Goal: Complete application form

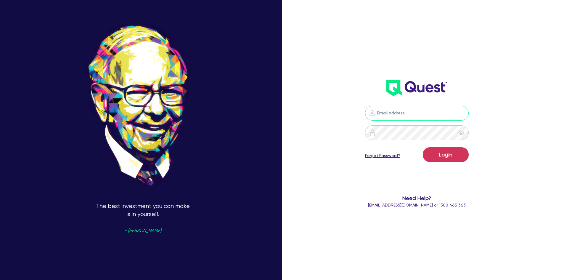
click at [393, 110] on input "email" at bounding box center [417, 113] width 104 height 15
type input "[PERSON_NAME][EMAIL_ADDRESS][DOMAIN_NAME]"
click at [380, 133] on div at bounding box center [372, 132] width 15 height 15
click at [423, 147] on button "Login" at bounding box center [446, 154] width 46 height 15
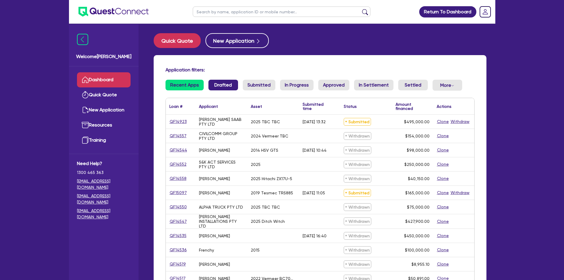
click at [216, 87] on link "Drafted" at bounding box center [223, 85] width 30 height 11
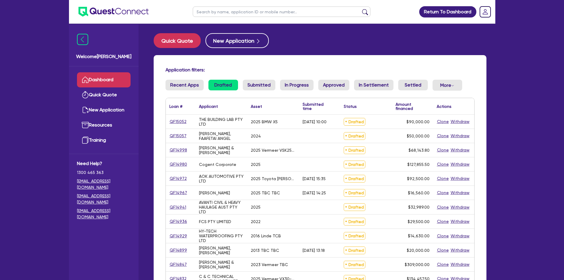
click at [233, 13] on input "text" at bounding box center [282, 12] width 178 height 10
type input "[PERSON_NAME]"
click at [360, 9] on button "submit" at bounding box center [364, 13] width 9 height 8
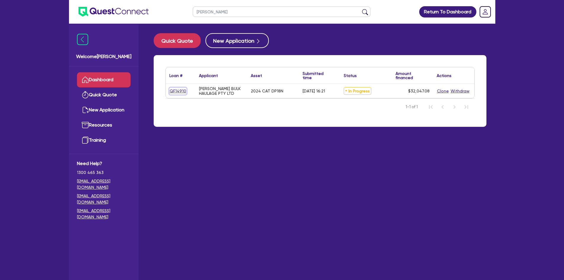
click at [177, 91] on link "QF14910" at bounding box center [177, 91] width 17 height 7
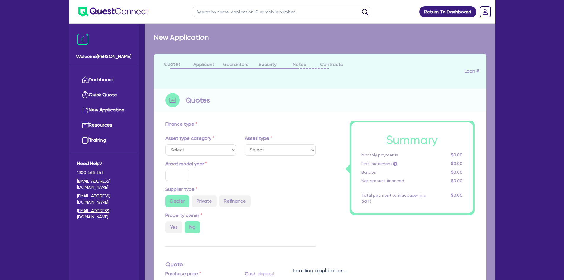
select select "PRIMARY_ASSETS"
type input "2024"
type input "32,047.08"
type input "8"
type input "2,563.77"
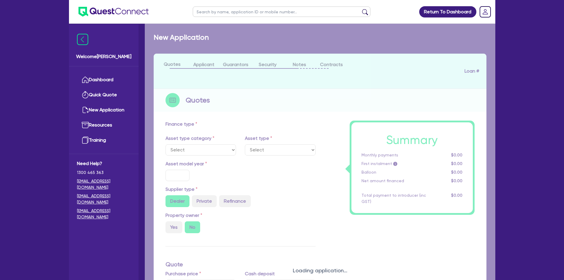
type input "17.95"
type input "900"
select select "FORKLIFTS_AND_WAREHOUSING_EQUIPMENT"
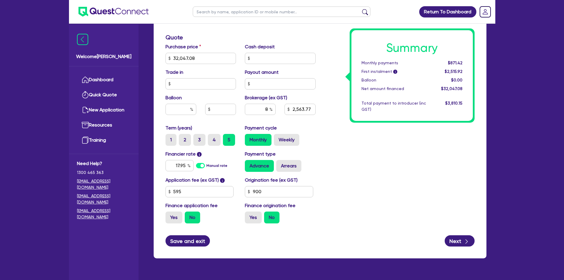
scroll to position [258, 0]
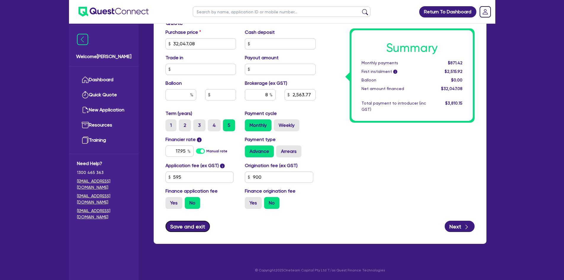
click at [194, 227] on button "Save and exit" at bounding box center [187, 226] width 45 height 11
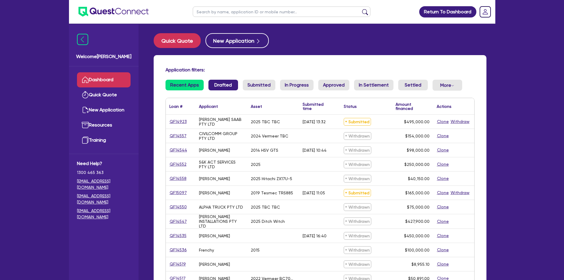
click at [216, 85] on link "Drafted" at bounding box center [223, 85] width 30 height 11
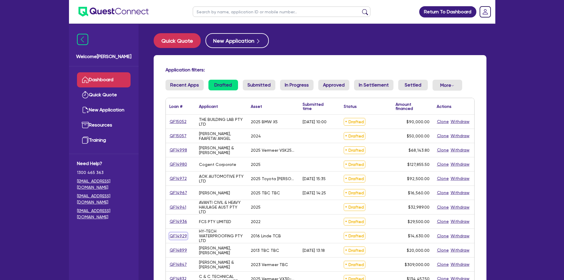
click at [180, 236] on link "QF14929" at bounding box center [178, 235] width 18 height 7
select select "PRIMARY_ASSETS"
select select "FORKLIFTS_AND_WAREHOUSING_EQUIPMENT"
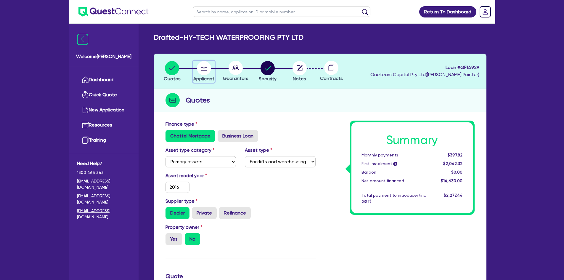
click at [205, 67] on circle "button" at bounding box center [204, 68] width 14 height 14
select select "COMPANY"
select select "BUILDING_CONSTRUCTION"
select select "TRADES_SERVICES_CONSUMERS"
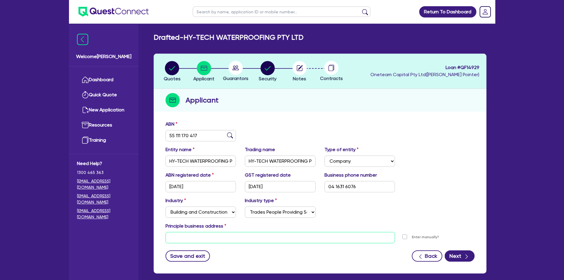
click at [193, 238] on input "text" at bounding box center [280, 237] width 230 height 11
click at [235, 65] on circle at bounding box center [236, 68] width 14 height 14
click at [176, 67] on circle "button" at bounding box center [172, 68] width 14 height 14
select select "PRIMARY_ASSETS"
select select "FORKLIFTS_AND_WAREHOUSING_EQUIPMENT"
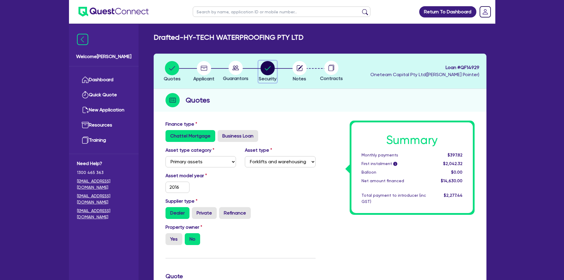
click at [265, 68] on circle "button" at bounding box center [267, 68] width 14 height 14
select select "PRIMARY_ASSETS"
select select "FORKLIFTS_AND_WAREHOUSING_EQUIPMENT"
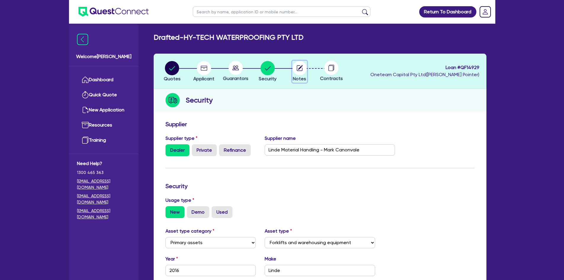
click at [302, 67] on icon "button" at bounding box center [300, 67] width 5 height 5
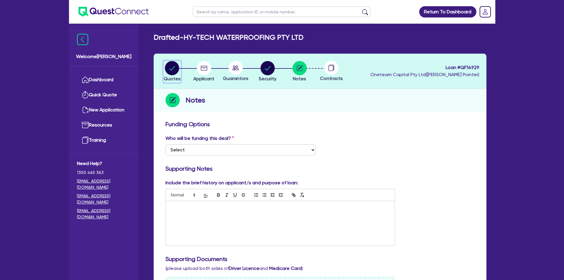
click at [176, 68] on circle "button" at bounding box center [172, 68] width 14 height 14
select select "PRIMARY_ASSETS"
select select "FORKLIFTS_AND_WAREHOUSING_EQUIPMENT"
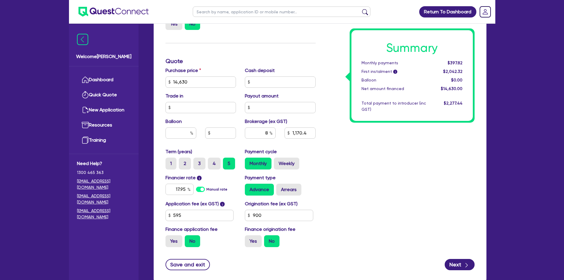
scroll to position [253, 0]
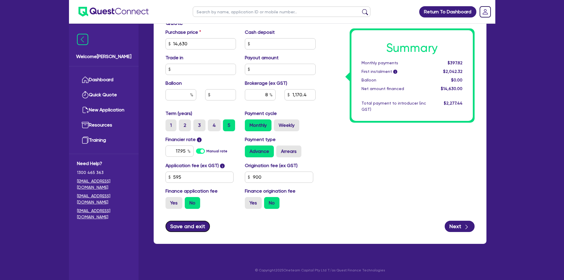
click at [190, 231] on button "Save and exit" at bounding box center [187, 226] width 45 height 11
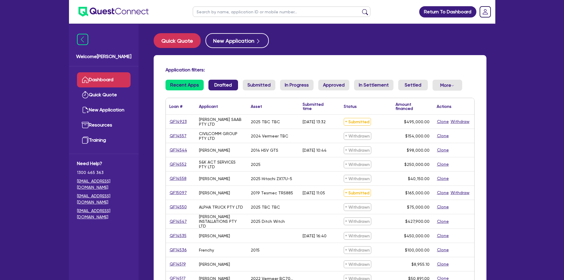
click at [226, 86] on link "Drafted" at bounding box center [223, 85] width 30 height 11
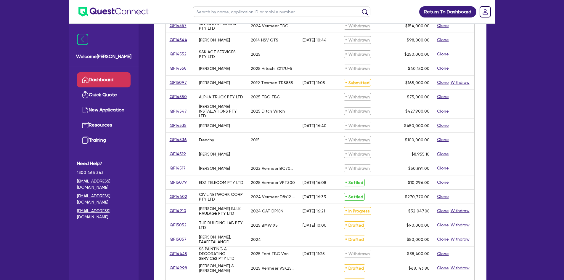
scroll to position [118, 0]
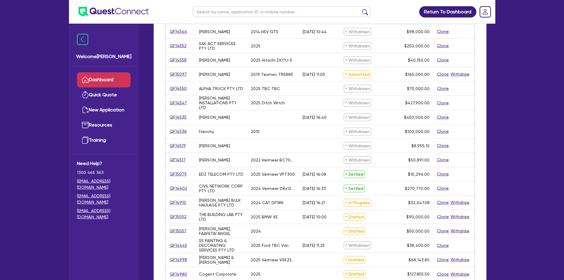
click at [178, 200] on link "QF14910" at bounding box center [177, 202] width 17 height 7
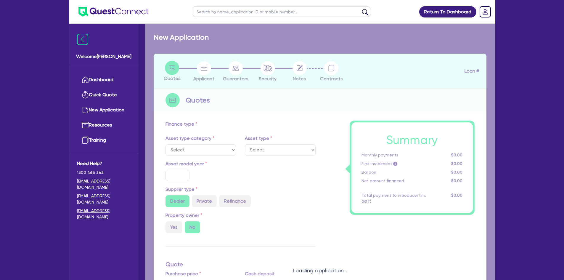
select select "PRIMARY_ASSETS"
type input "2024"
type input "32,047.08"
type input "8"
type input "2,563.77"
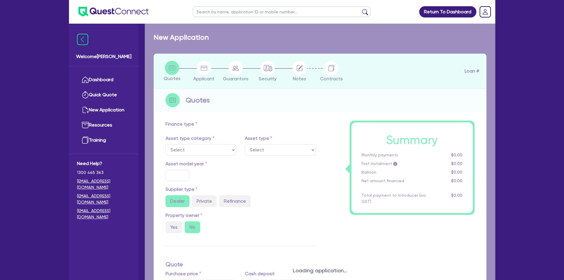
type input "17.95"
type input "900"
select select "FORKLIFTS_AND_WAREHOUSING_EQUIPMENT"
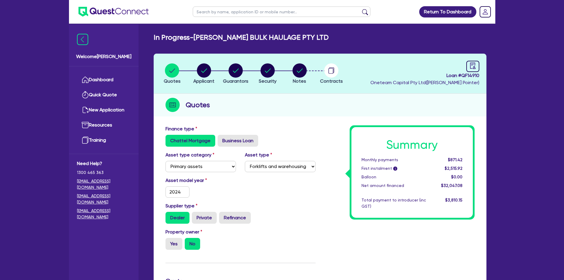
click at [308, 75] on li "Notes" at bounding box center [300, 73] width 32 height 21
click at [288, 73] on li "Notes" at bounding box center [300, 73] width 32 height 21
click at [293, 70] on circle "button" at bounding box center [299, 70] width 14 height 14
select select "Quest Finance - Own Book"
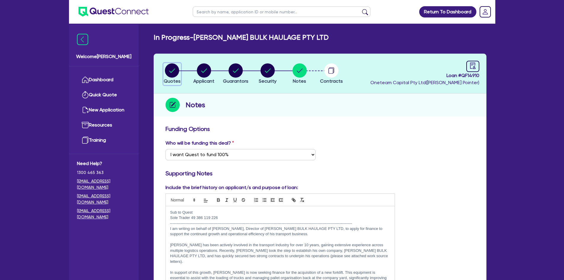
click at [169, 67] on circle "button" at bounding box center [172, 70] width 14 height 14
select select "PRIMARY_ASSETS"
select select "FORKLIFTS_AND_WAREHOUSING_EQUIPMENT"
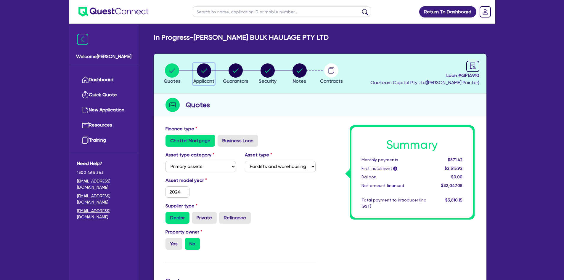
click at [209, 71] on circle "button" at bounding box center [204, 70] width 14 height 14
select select "COMPANY"
select select "TRANSPORT_WAREHOUSING"
select select "PASSENGERS_FREIGHT_TRANSPORT"
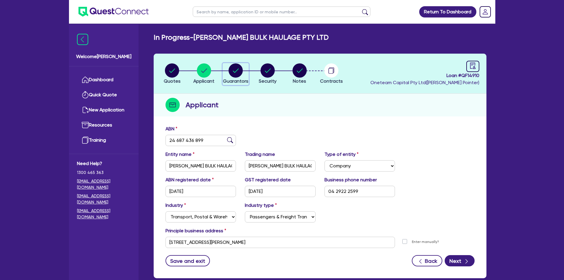
click at [235, 73] on circle "button" at bounding box center [236, 70] width 14 height 14
select select "MR"
select select "[GEOGRAPHIC_DATA]"
select select "SINGLE"
select select "CASH"
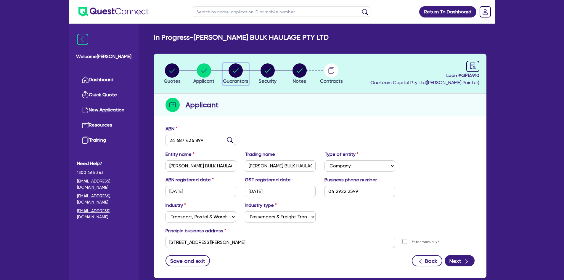
select select "VEHICLE"
select select "OTHER"
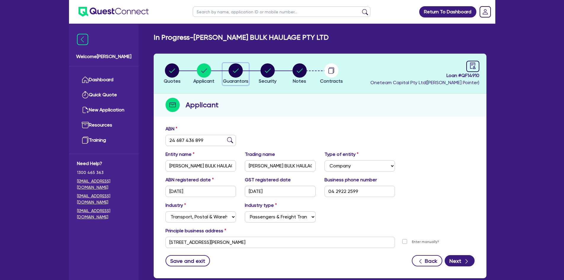
select select "OTHER"
select select "TRUCK"
select select "HOUSEHOLD_PERSONAL"
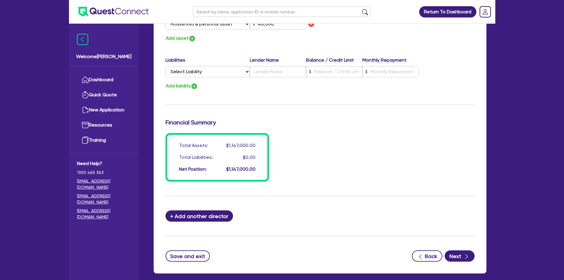
scroll to position [503, 0]
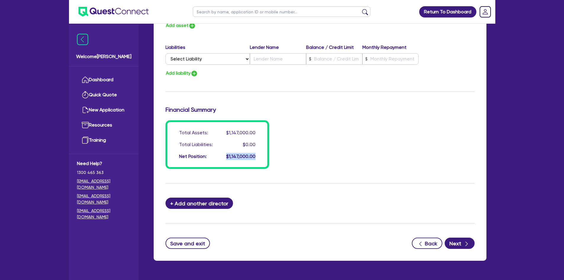
drag, startPoint x: 226, startPoint y: 157, endPoint x: 260, endPoint y: 158, distance: 33.7
click at [260, 158] on div "Total Assets: $1,147,000.00 Total Liabilities: $0.00 Net Position: $1,147,000.00" at bounding box center [217, 144] width 104 height 49
click at [339, 153] on div "Total Assets: $1,147,000.00 Total Liabilities: $0.00 Net Position: $1,147,000.00" at bounding box center [320, 144] width 318 height 49
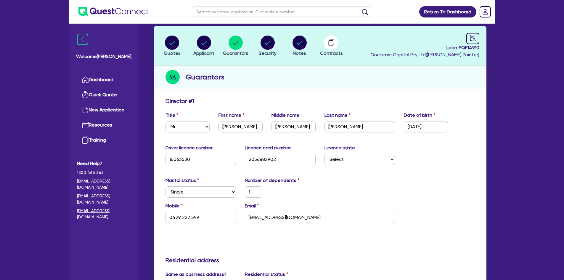
scroll to position [0, 0]
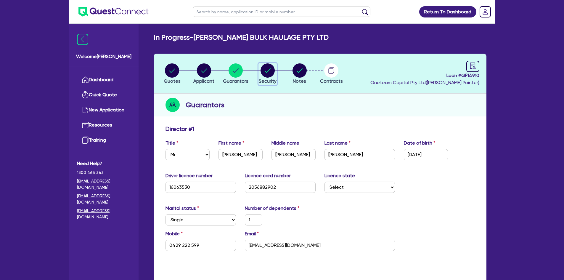
click at [267, 71] on circle "button" at bounding box center [267, 70] width 14 height 14
select select "PRIMARY_ASSETS"
select select "FORKLIFTS_AND_WAREHOUSING_EQUIPMENT"
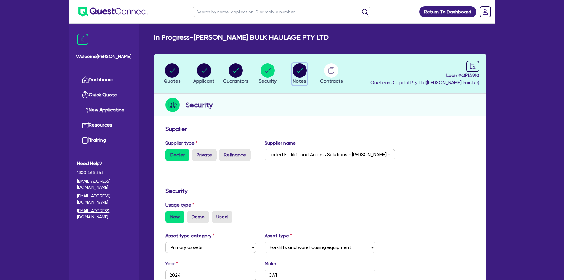
click at [306, 72] on circle "button" at bounding box center [299, 70] width 14 height 14
select select "Quest Finance - Own Book"
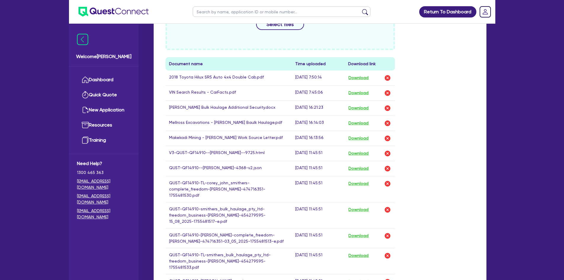
scroll to position [326, 0]
click at [355, 155] on button "Download" at bounding box center [358, 153] width 21 height 8
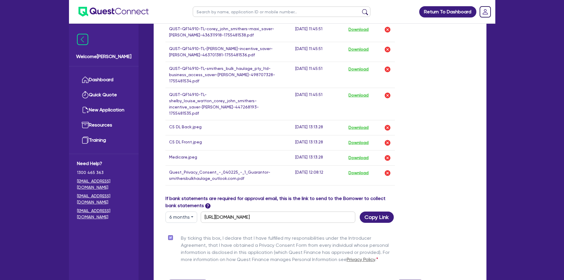
scroll to position [671, 0]
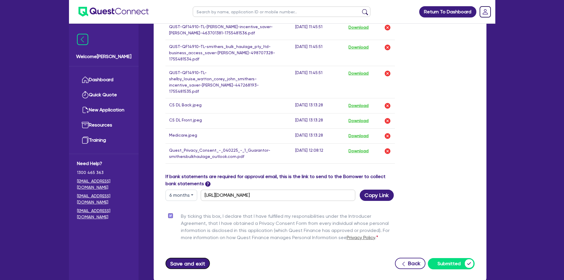
click at [190, 258] on button "Save and exit" at bounding box center [187, 263] width 45 height 11
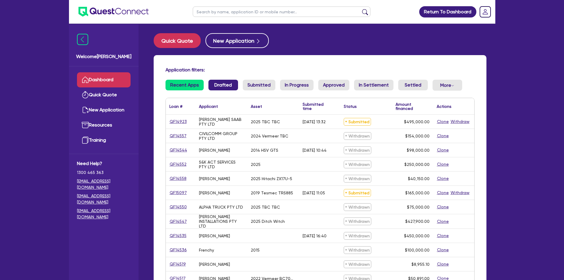
click at [224, 82] on link "Drafted" at bounding box center [223, 85] width 30 height 11
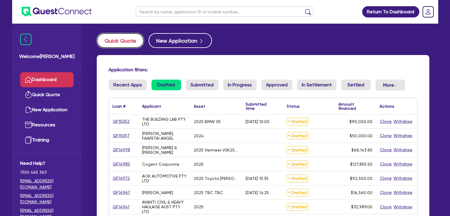
click at [129, 38] on button "Quick Quote" at bounding box center [120, 40] width 47 height 15
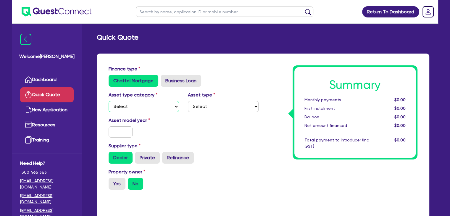
click at [141, 105] on select "Select Cars and light trucks Primary assets Secondary assets Tertiary assets" at bounding box center [144, 106] width 71 height 11
select select "PRIMARY_ASSETS"
click at [109, 101] on select "Select Cars and light trucks Primary assets Secondary assets Tertiary assets" at bounding box center [144, 106] width 71 height 11
drag, startPoint x: 216, startPoint y: 107, endPoint x: 213, endPoint y: 111, distance: 5.5
click at [216, 107] on select "Select Heavy trucks over 4.5 tonne Trailers Bus and coaches Yellow goods and ex…" at bounding box center [223, 106] width 71 height 11
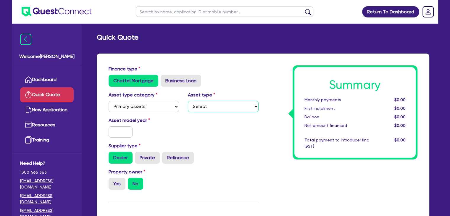
select select "TRAILERS"
click at [188, 101] on select "Select Heavy trucks over 4.5 tonne Trailers Bus and coaches Yellow goods and ex…" at bounding box center [223, 106] width 71 height 11
click at [129, 134] on input "text" at bounding box center [121, 131] width 24 height 11
type input "1025"
click at [123, 184] on label "Yes" at bounding box center [117, 184] width 17 height 12
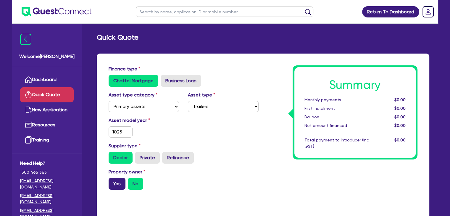
click at [112, 182] on input "Yes" at bounding box center [111, 180] width 4 height 4
radio input "true"
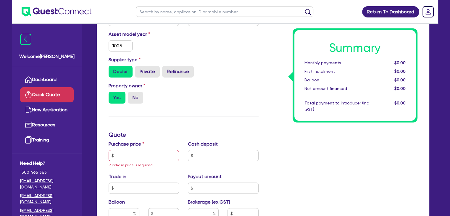
scroll to position [118, 0]
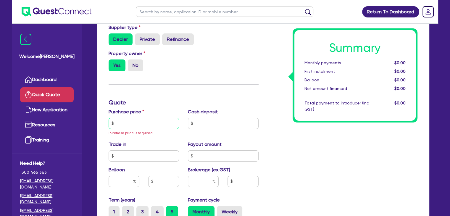
click at [136, 122] on input "text" at bounding box center [144, 123] width 71 height 11
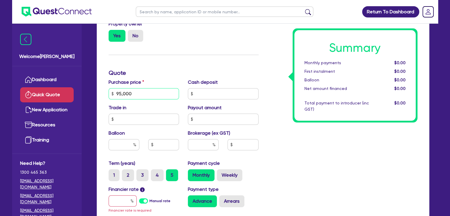
scroll to position [178, 0]
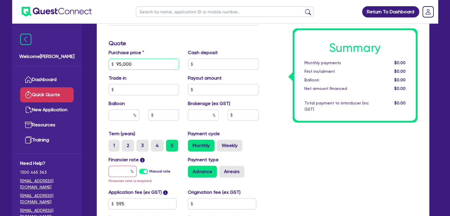
type input "95,000"
click at [122, 173] on input "text" at bounding box center [123, 171] width 28 height 11
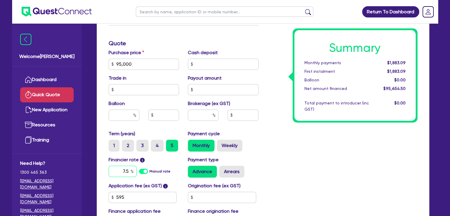
type input "7.5"
click at [310, 173] on div "Summary Monthly payments $1,883.09 First instalment $1,883.09 Balloon $0.00 Net…" at bounding box center [342, 61] width 159 height 346
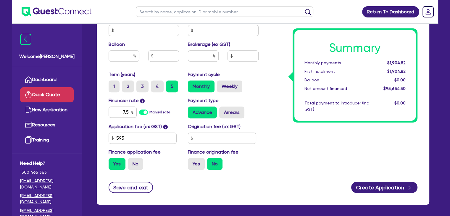
scroll to position [207, 0]
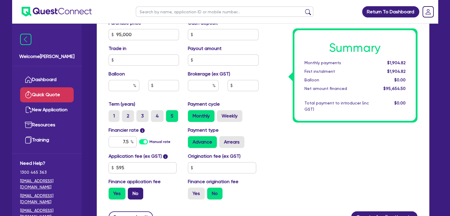
click at [131, 192] on label "No" at bounding box center [135, 194] width 15 height 12
click at [131, 192] on input "No" at bounding box center [130, 190] width 4 height 4
radio input "true"
click at [207, 82] on input "text" at bounding box center [203, 85] width 31 height 11
type input ".5"
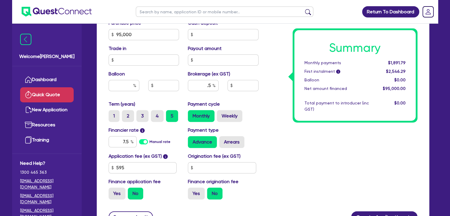
click at [276, 136] on div "Summary Monthly payments $1,891.79 First instalment i $2,546.29 Balloon $0.00 N…" at bounding box center [342, 31] width 159 height 346
type input "475"
drag, startPoint x: 115, startPoint y: 196, endPoint x: 123, endPoint y: 195, distance: 7.7
click at [115, 196] on label "Yes" at bounding box center [117, 194] width 17 height 12
click at [112, 192] on input "Yes" at bounding box center [111, 190] width 4 height 4
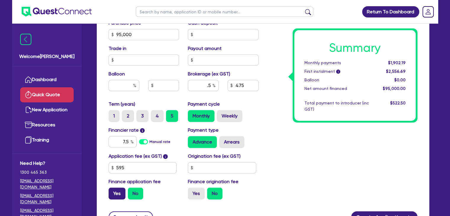
radio input "true"
type input "478.27"
click at [193, 195] on label "Yes" at bounding box center [196, 194] width 17 height 12
click at [192, 192] on input "Yes" at bounding box center [190, 190] width 4 height 4
radio input "true"
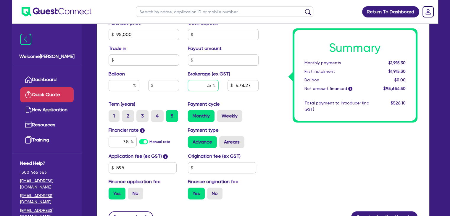
click at [210, 87] on input ".5" at bounding box center [203, 85] width 31 height 11
type input "."
click at [297, 160] on div "Summary Monthly payments $1,915.30 First instalment $1,915.30 Balloon $0.00 Net…" at bounding box center [342, 31] width 159 height 346
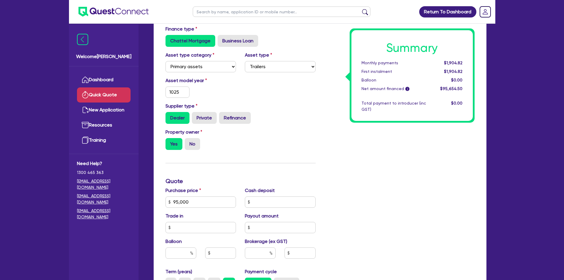
scroll to position [0, 0]
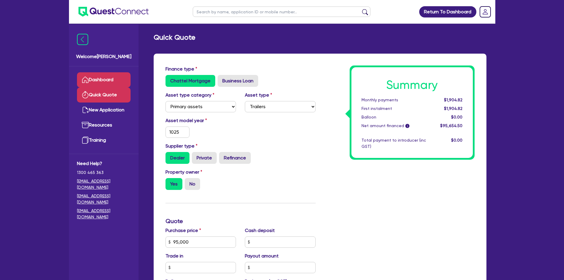
click at [112, 75] on link "Dashboard" at bounding box center [104, 79] width 54 height 15
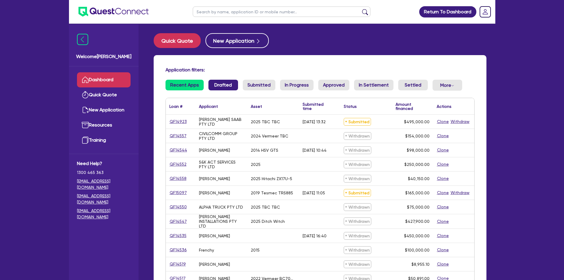
click at [232, 85] on link "Drafted" at bounding box center [223, 85] width 30 height 11
